Goal: Transaction & Acquisition: Purchase product/service

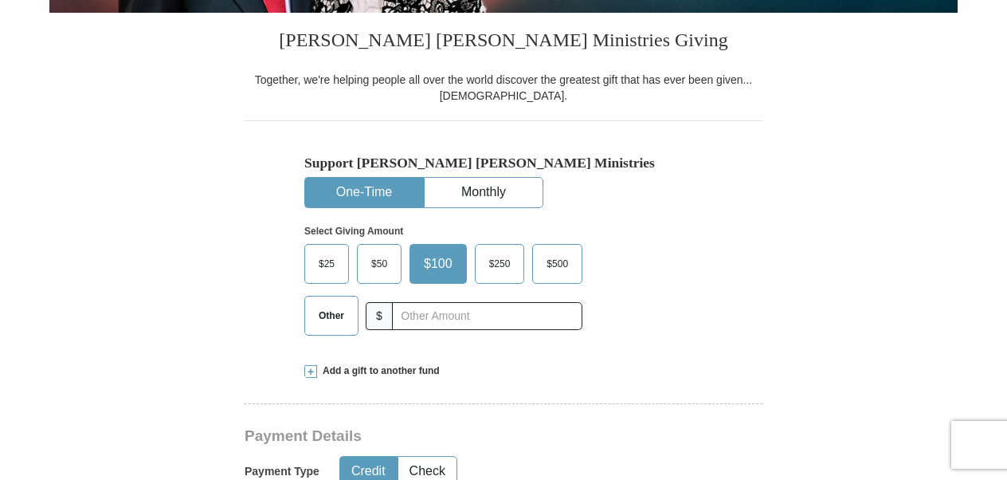
scroll to position [398, 0]
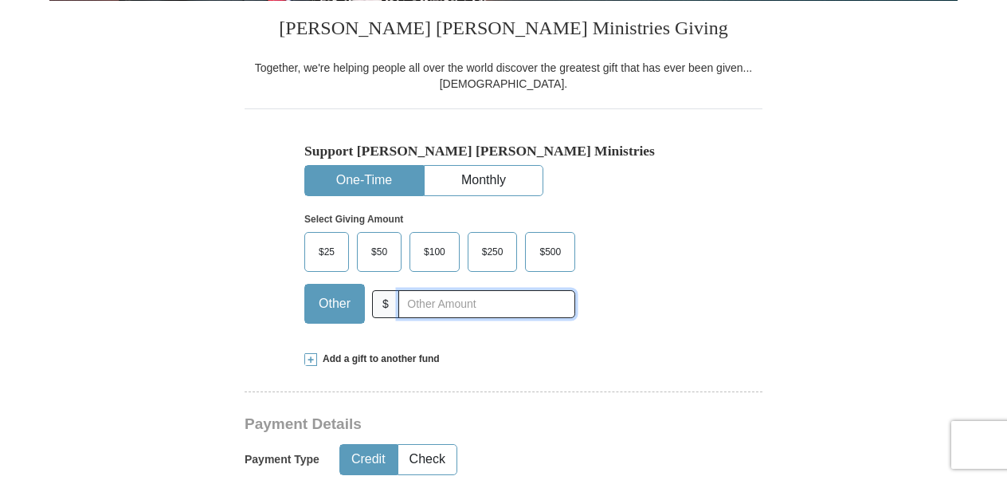
click at [412, 303] on input "text" at bounding box center [486, 304] width 177 height 28
type input "600."
click at [413, 357] on span "Add a gift to another fund" at bounding box center [378, 359] width 123 height 14
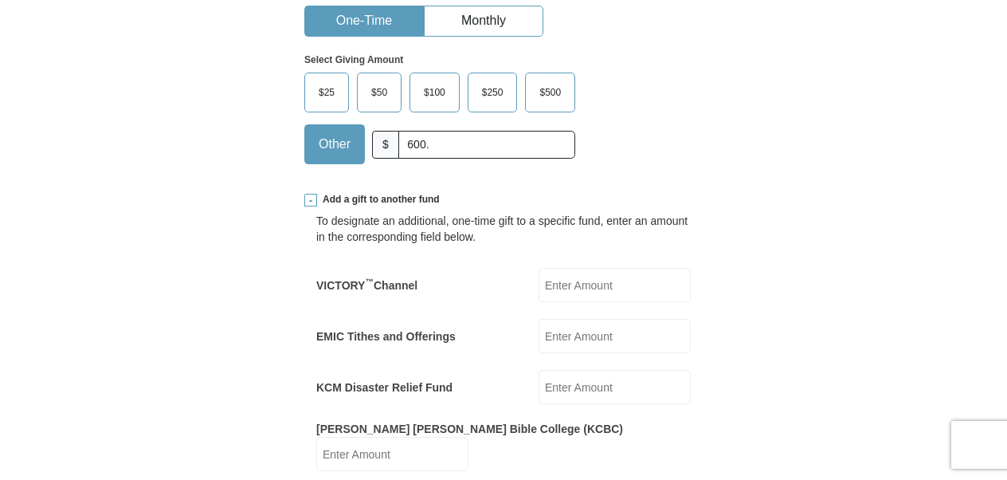
scroll to position [637, 0]
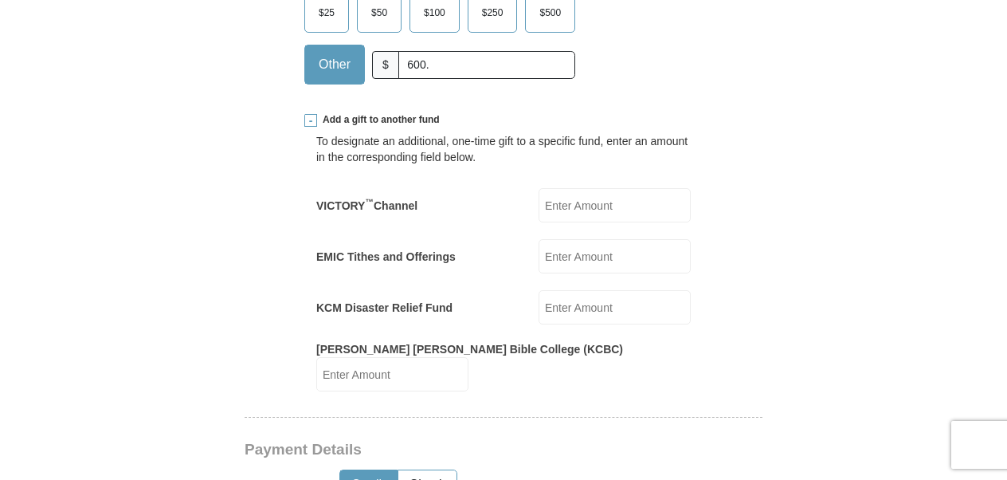
click at [545, 201] on input "VICTORY ™ Channel" at bounding box center [615, 205] width 152 height 34
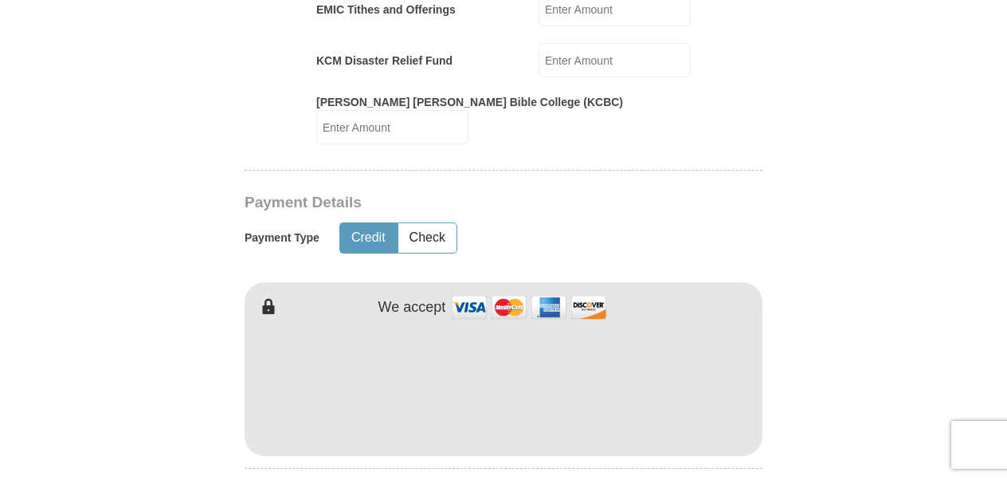
scroll to position [956, 0]
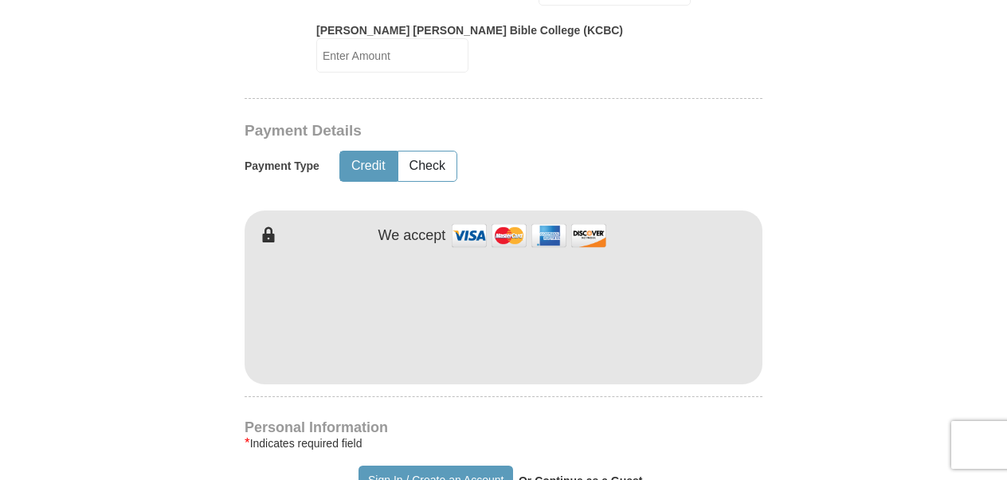
type input "400."
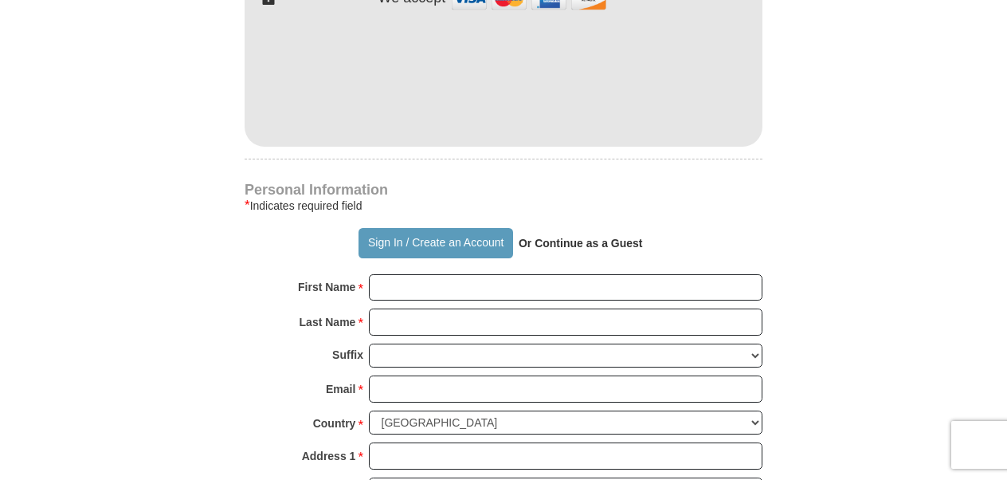
scroll to position [1195, 0]
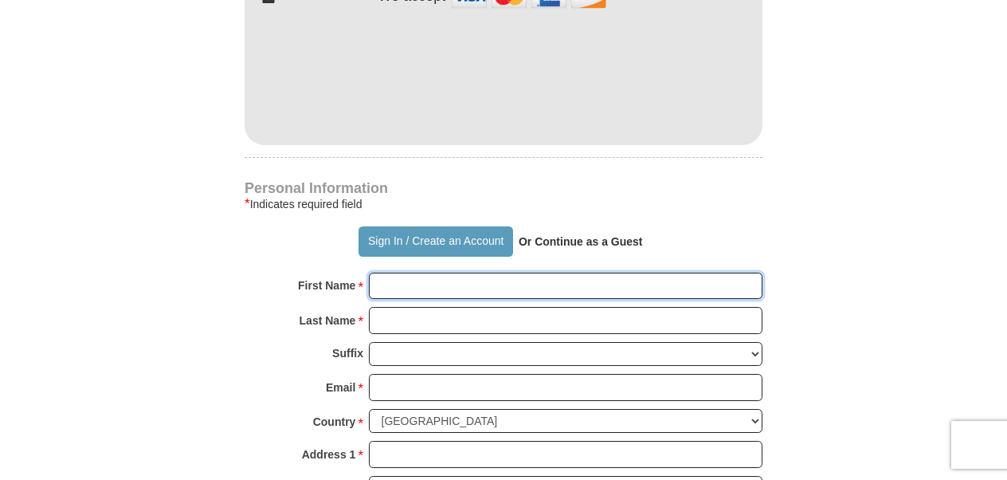
click at [389, 273] on input "First Name *" at bounding box center [566, 286] width 394 height 27
type input "[PERSON_NAME] and [PERSON_NAME]"
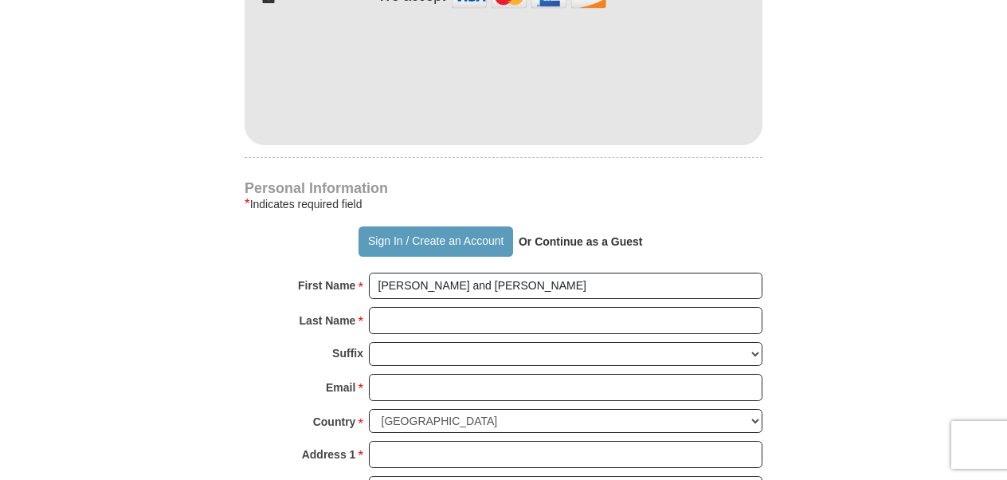
click at [286, 374] on div "Email * Please enter Email The email address you have entered is not valid." at bounding box center [504, 391] width 518 height 35
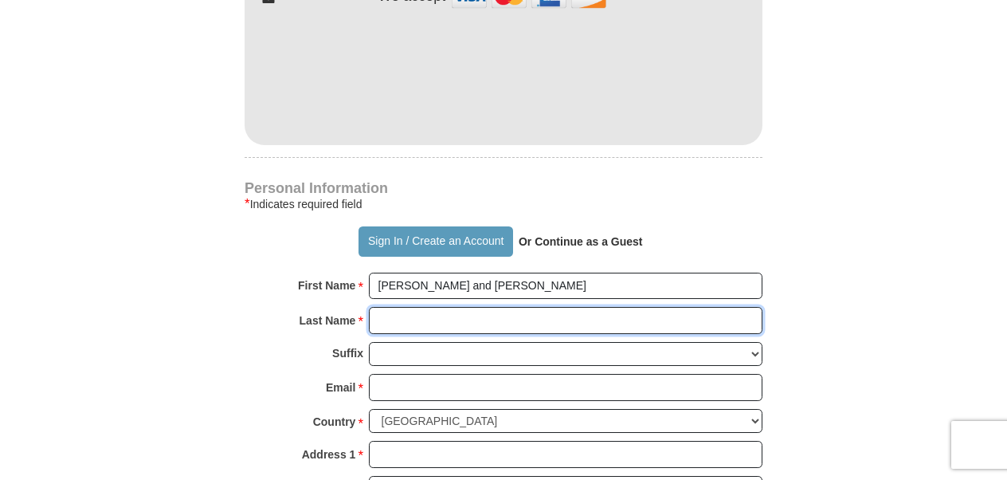
click at [382, 307] on input "Last Name *" at bounding box center [566, 320] width 394 height 27
type input "[PERSON_NAME]"
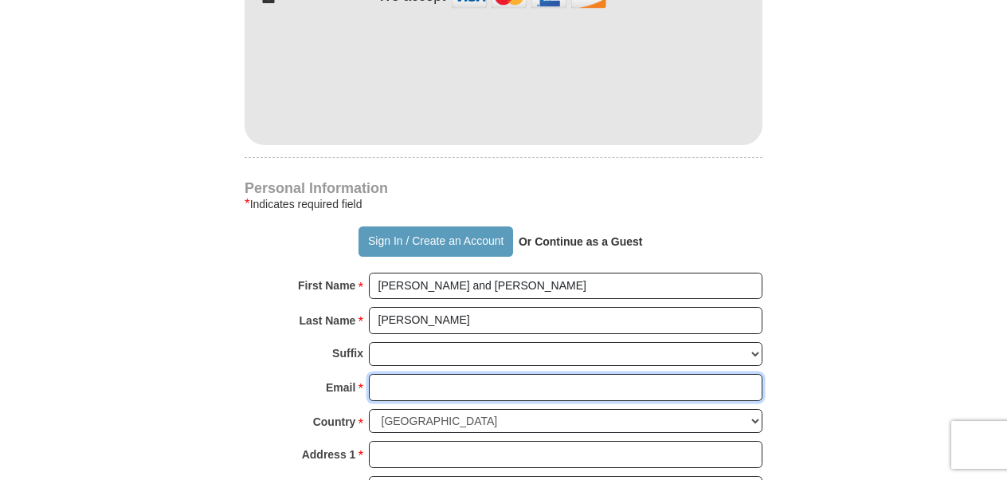
click at [378, 374] on input "Email *" at bounding box center [566, 387] width 394 height 27
type input "[EMAIL_ADDRESS][DOMAIN_NAME]"
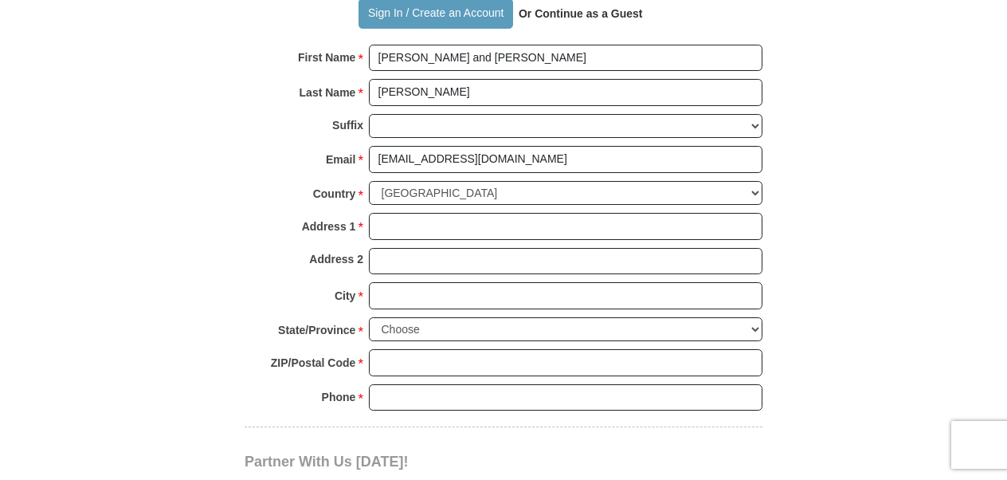
scroll to position [1434, 0]
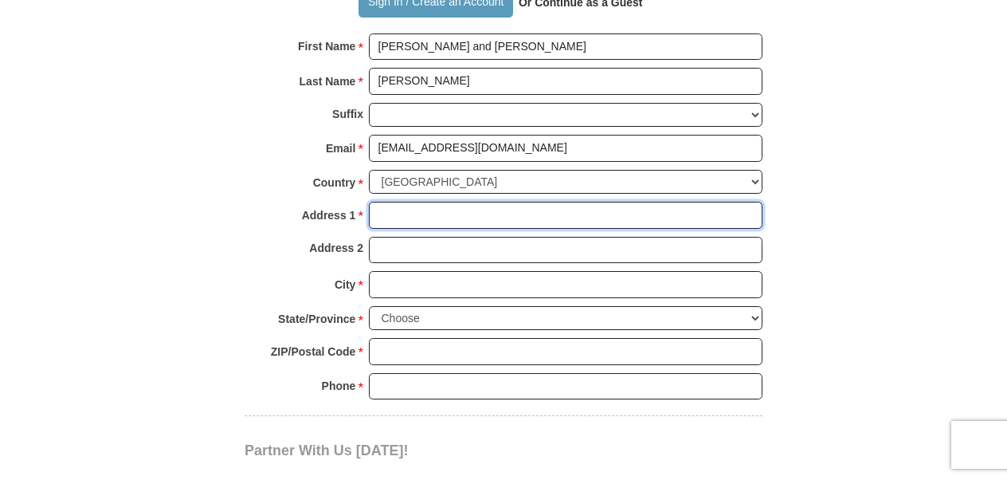
click at [381, 202] on input "Address 1 *" at bounding box center [566, 215] width 394 height 27
type input "90 [PERSON_NAME] Dr"
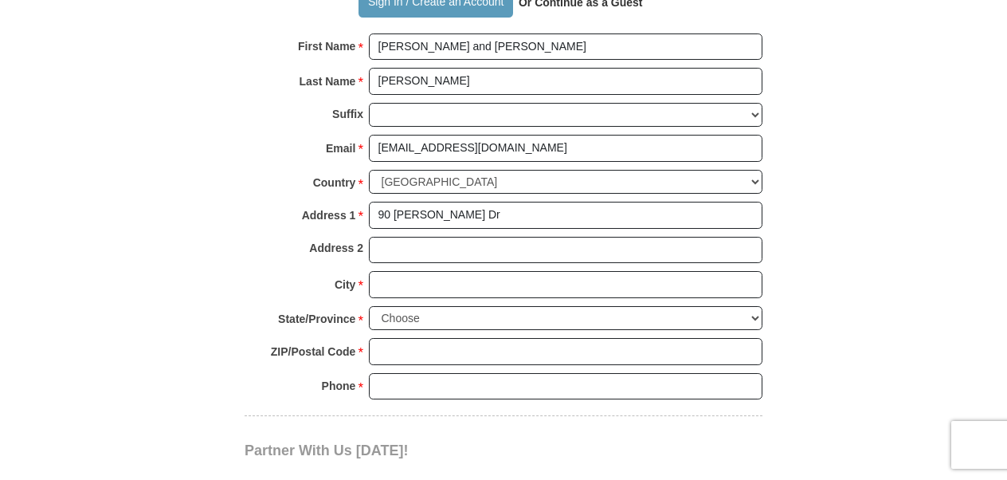
click at [245, 271] on div "City * Please enter City" at bounding box center [504, 288] width 518 height 35
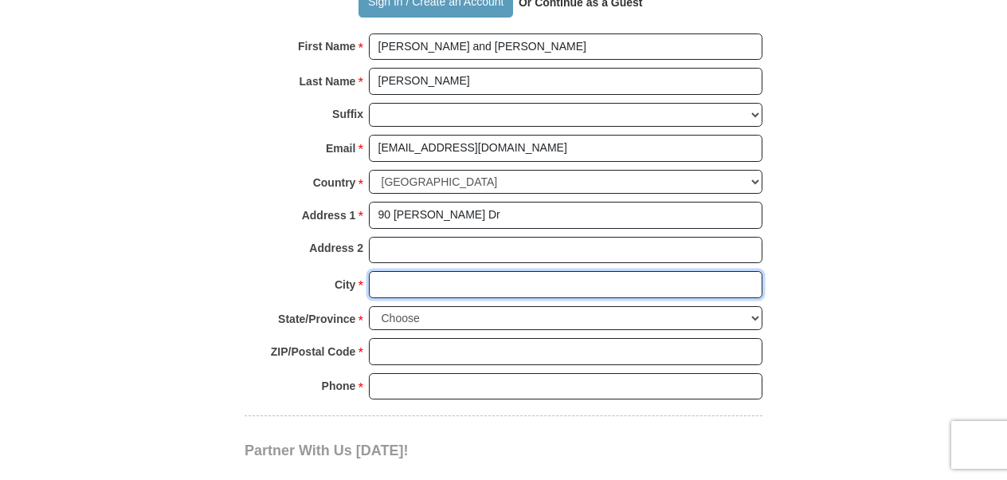
click at [386, 271] on input "City *" at bounding box center [566, 284] width 394 height 27
type input "[GEOGRAPHIC_DATA]"
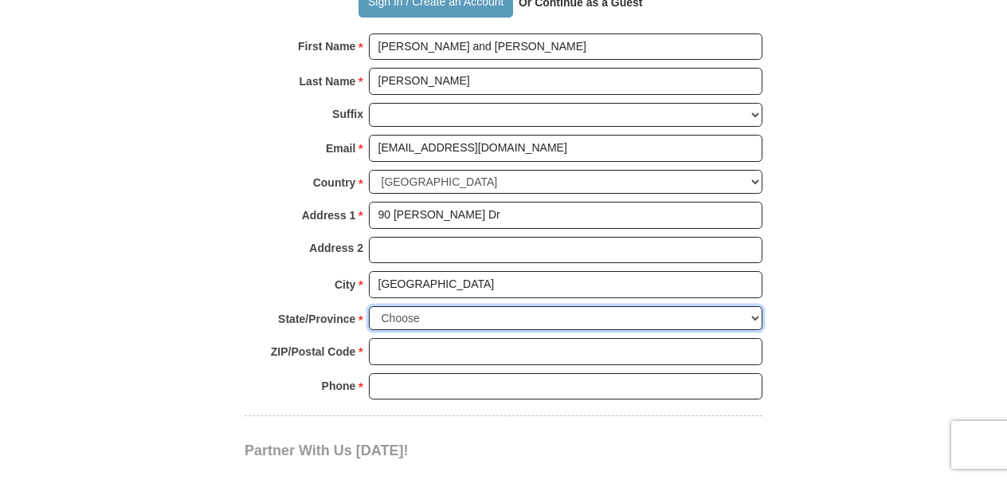
click at [755, 306] on select "Choose [US_STATE] [US_STATE] [US_STATE] [US_STATE] [US_STATE] Armed Forces Amer…" at bounding box center [566, 318] width 394 height 25
select select "OH"
click at [369, 306] on select "Choose [US_STATE] [US_STATE] [US_STATE] [US_STATE] [US_STATE] Armed Forces Amer…" at bounding box center [566, 318] width 394 height 25
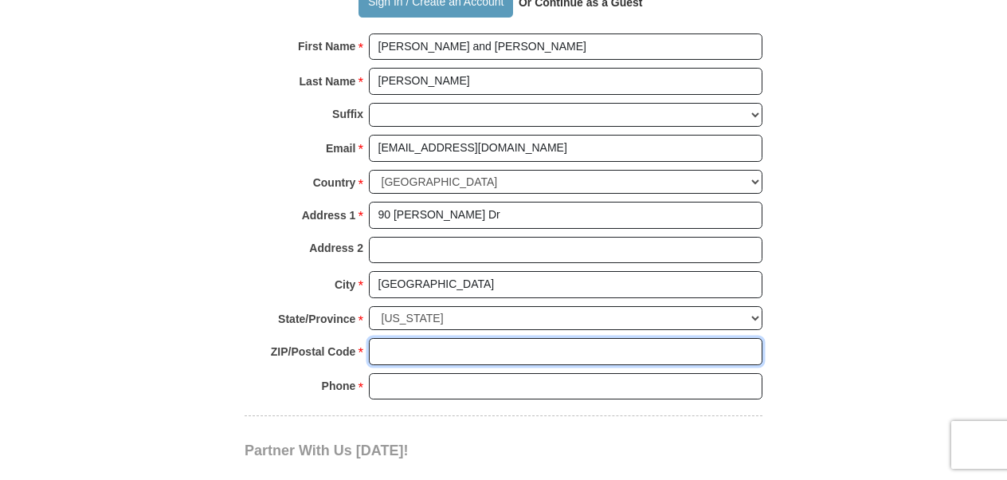
click at [399, 338] on input "ZIP/Postal Code *" at bounding box center [566, 351] width 394 height 27
type input "44813"
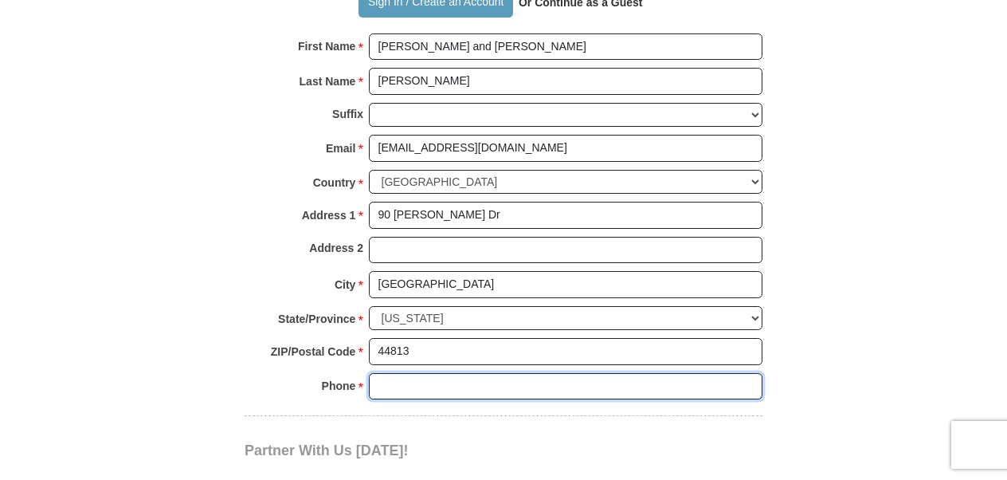
click at [389, 373] on input "Phone * *" at bounding box center [566, 386] width 394 height 27
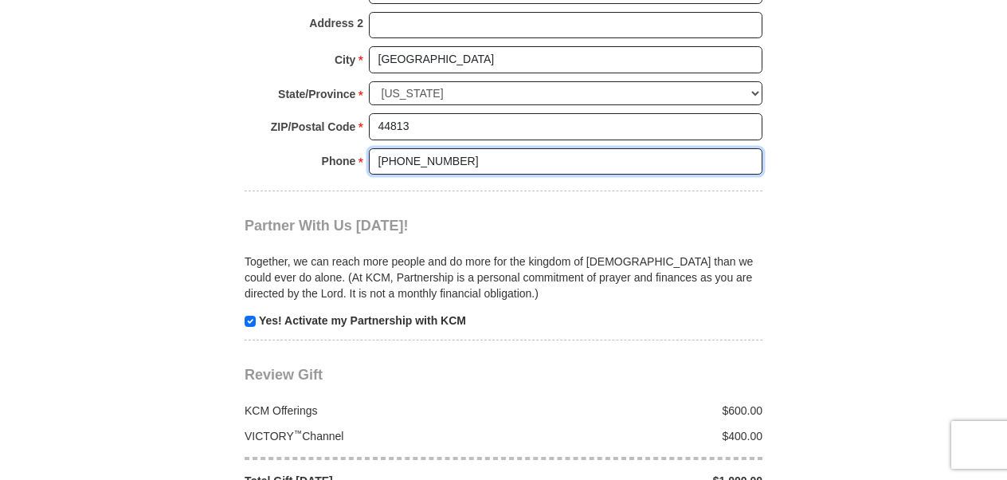
scroll to position [1673, 0]
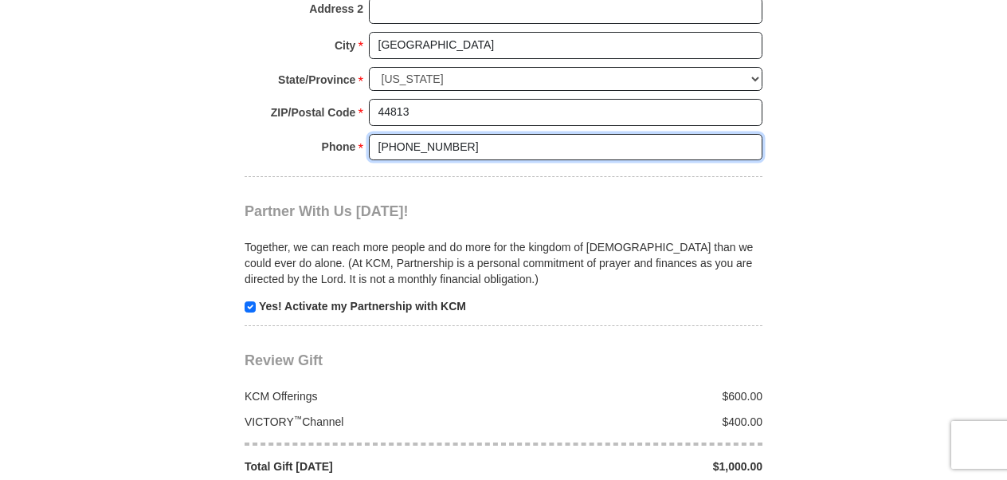
type input "[PHONE_NUMBER]"
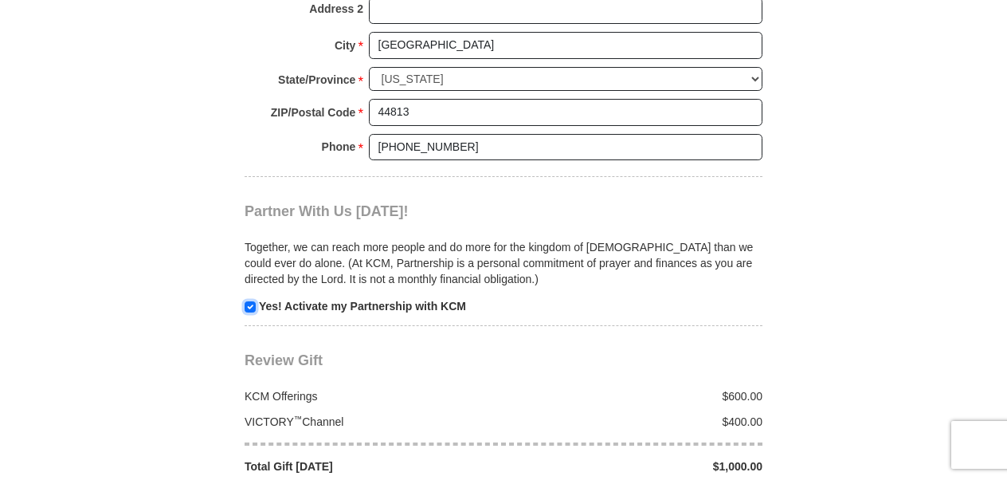
click at [250, 301] on input "checkbox" at bounding box center [250, 306] width 11 height 11
checkbox input "false"
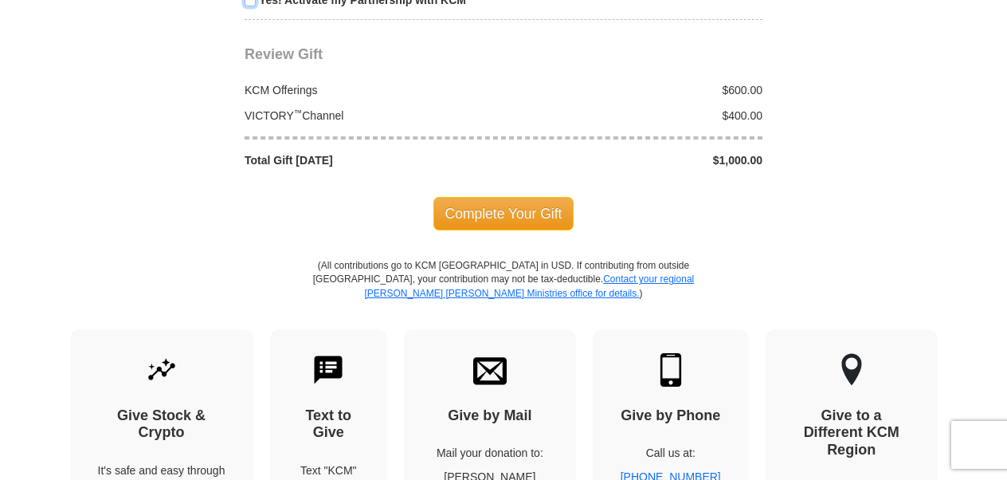
scroll to position [1992, 0]
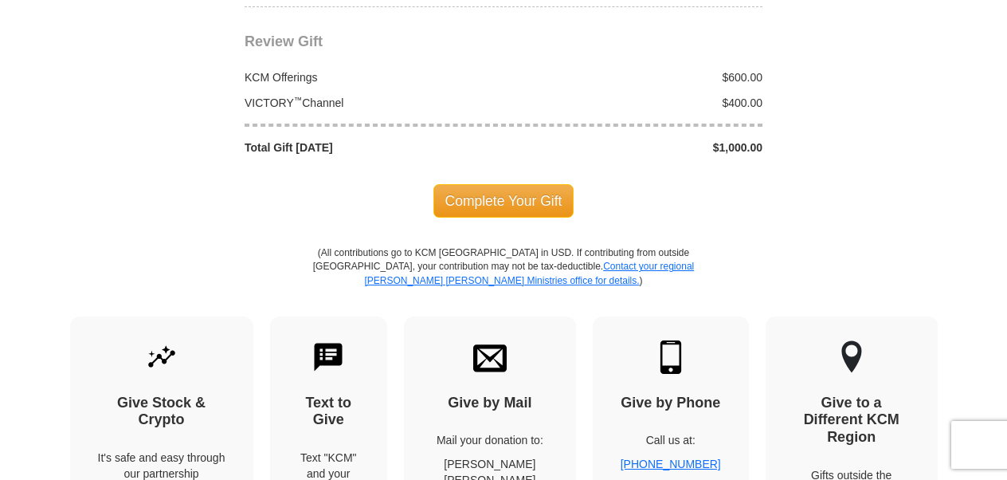
click at [534, 184] on span "Complete Your Gift" at bounding box center [503, 200] width 141 height 33
